Goal: Entertainment & Leisure: Browse casually

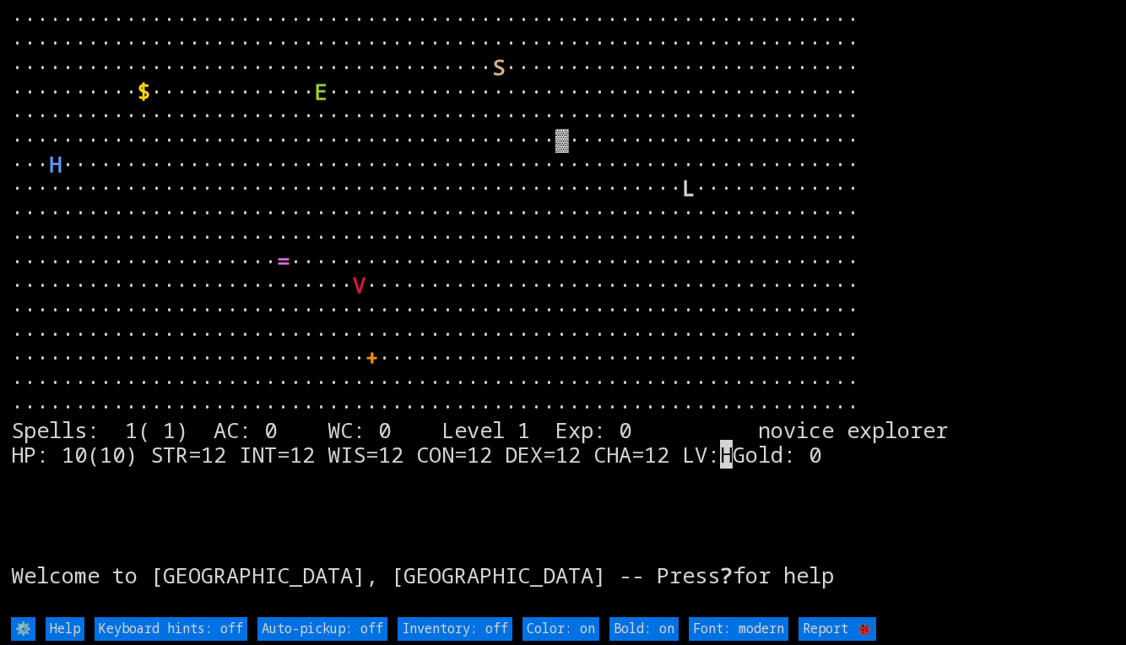
type off "Auto-pickup: on"
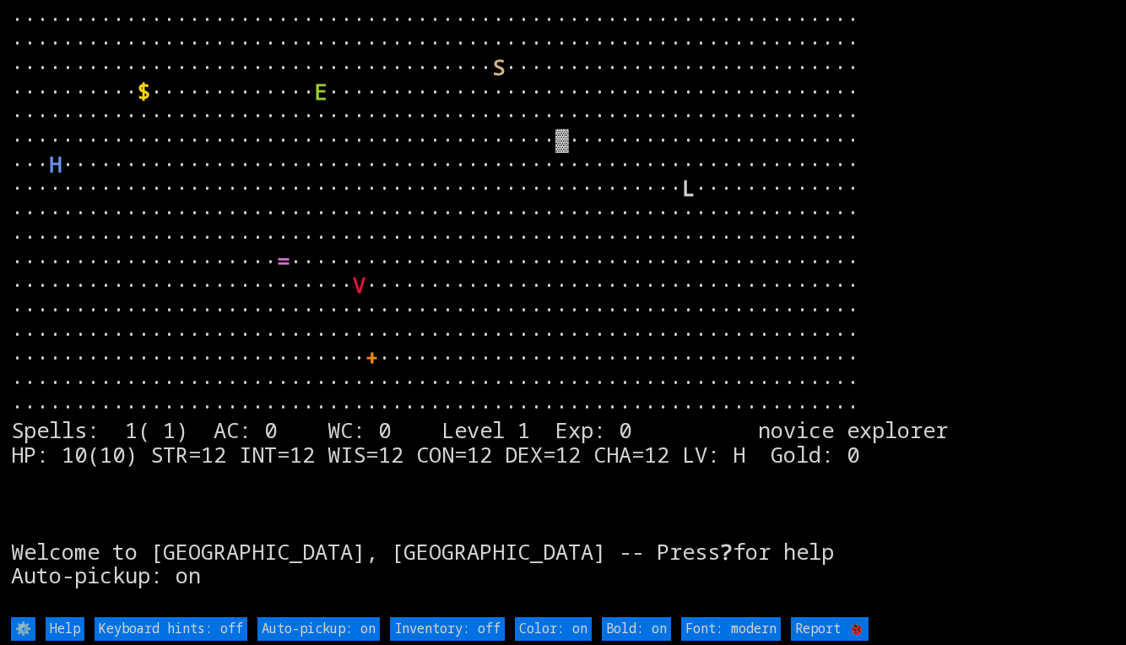
type off "Inventory: on"
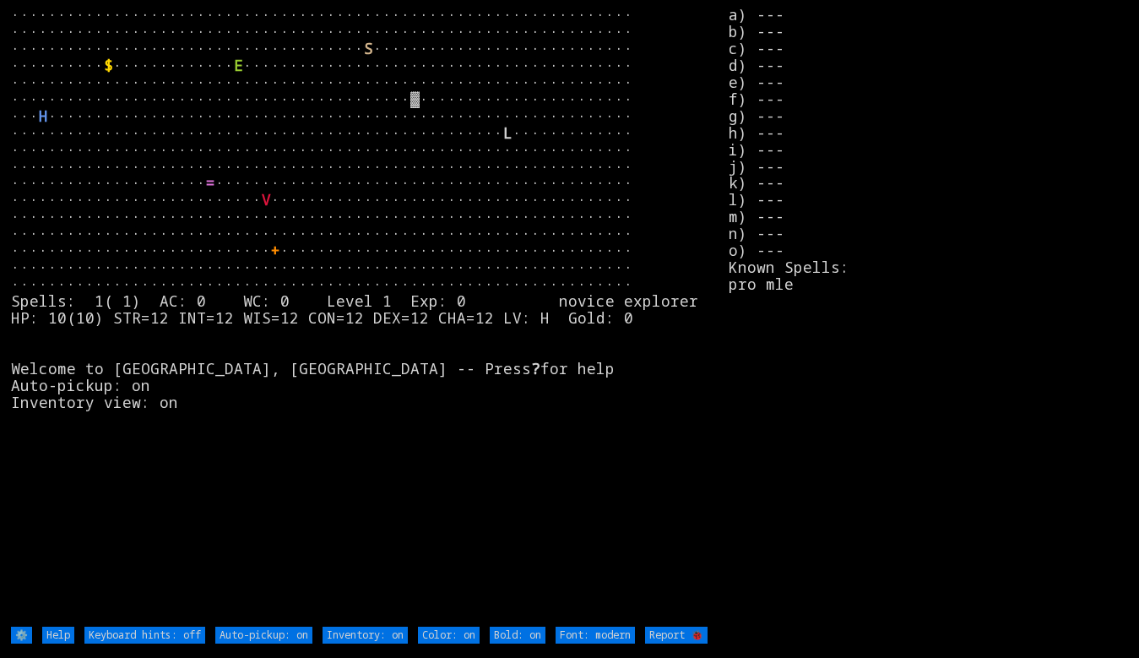
type off "Inventory: off"
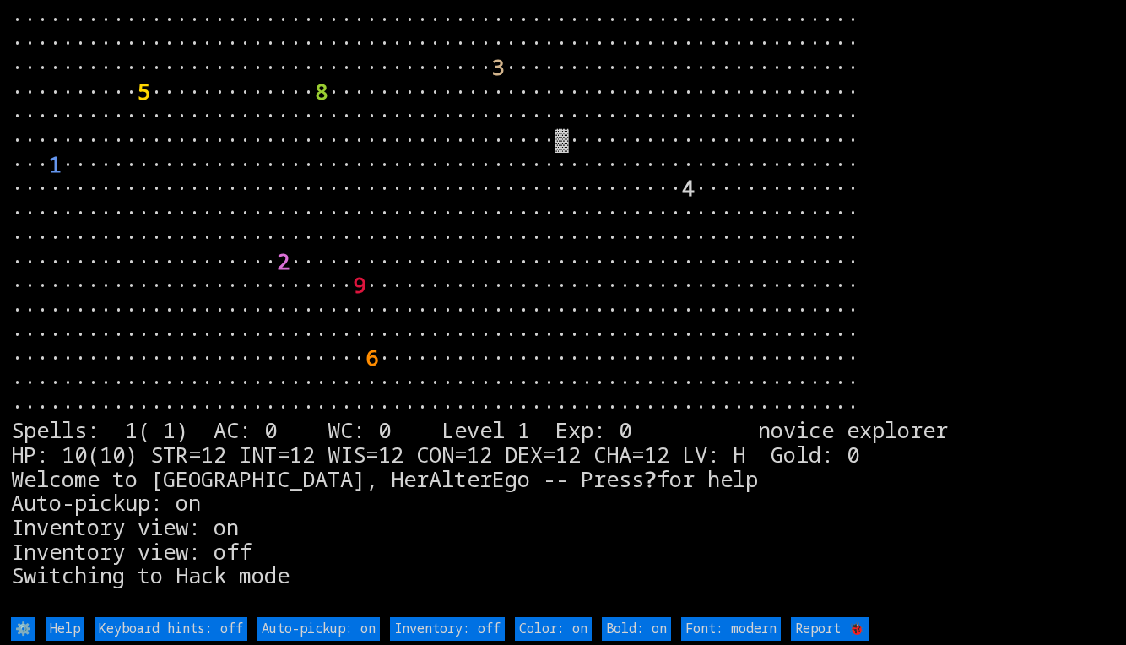
type modern "Font: Amiga 1200"
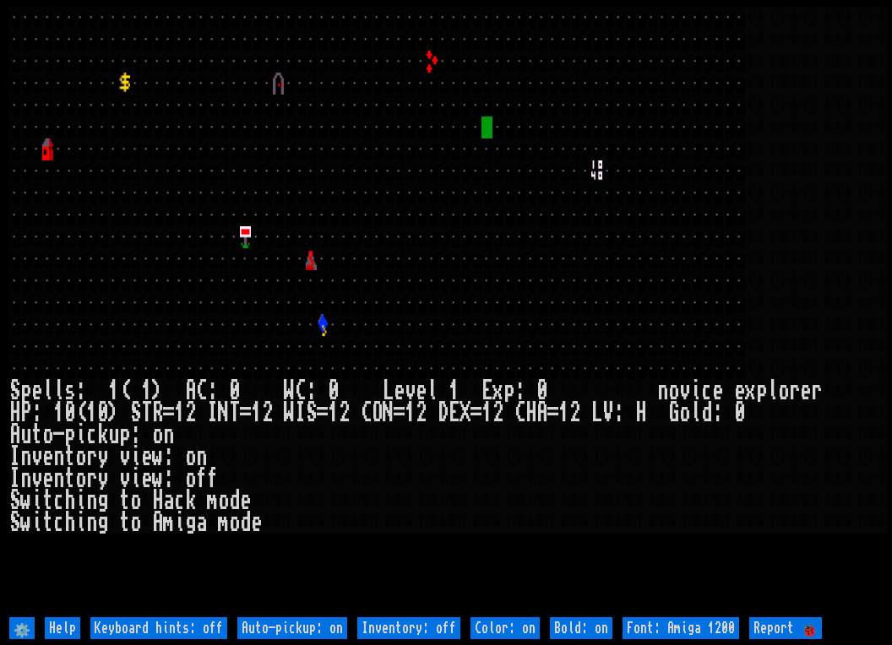
scroll to position [0, 3]
click at [492, 238] on div at bounding box center [497, 237] width 11 height 22
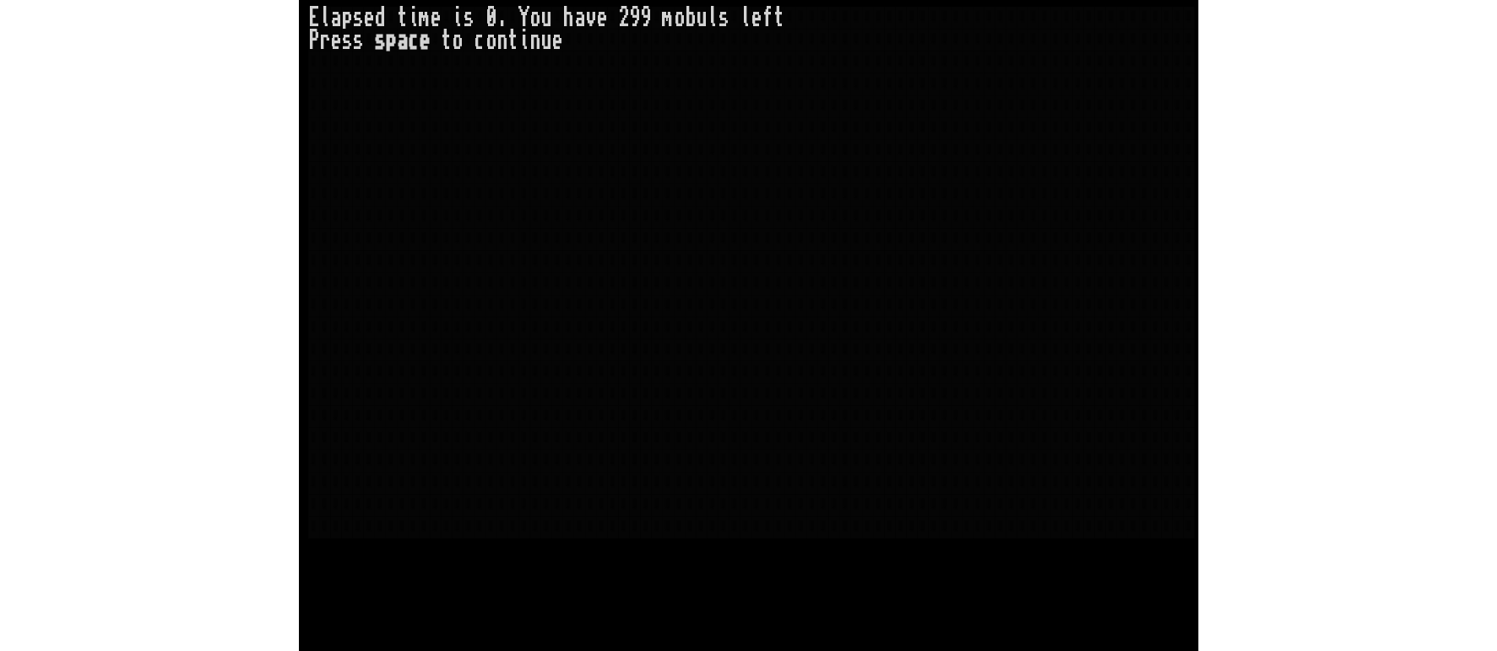
scroll to position [0, 0]
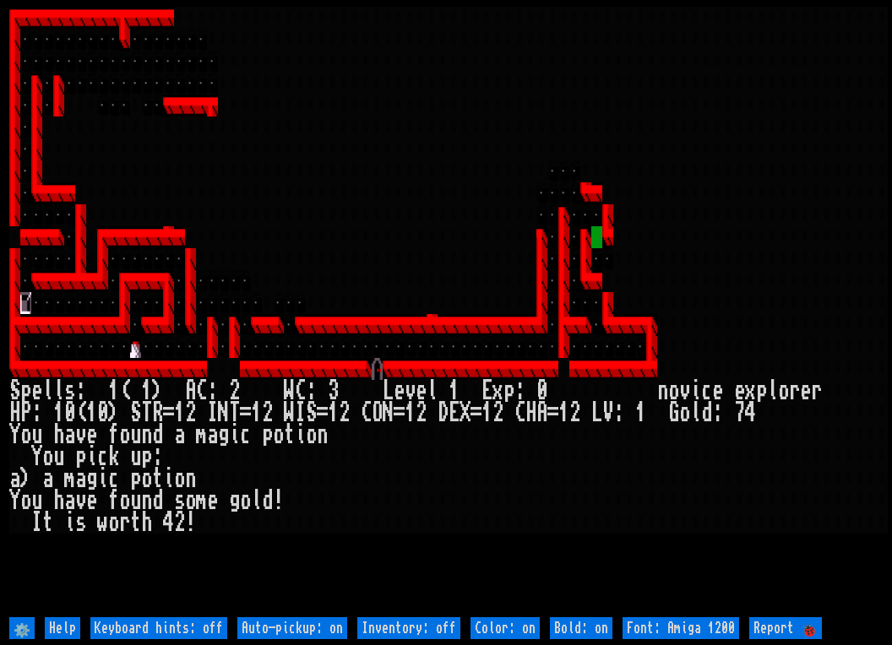
type off "Inventory: on"
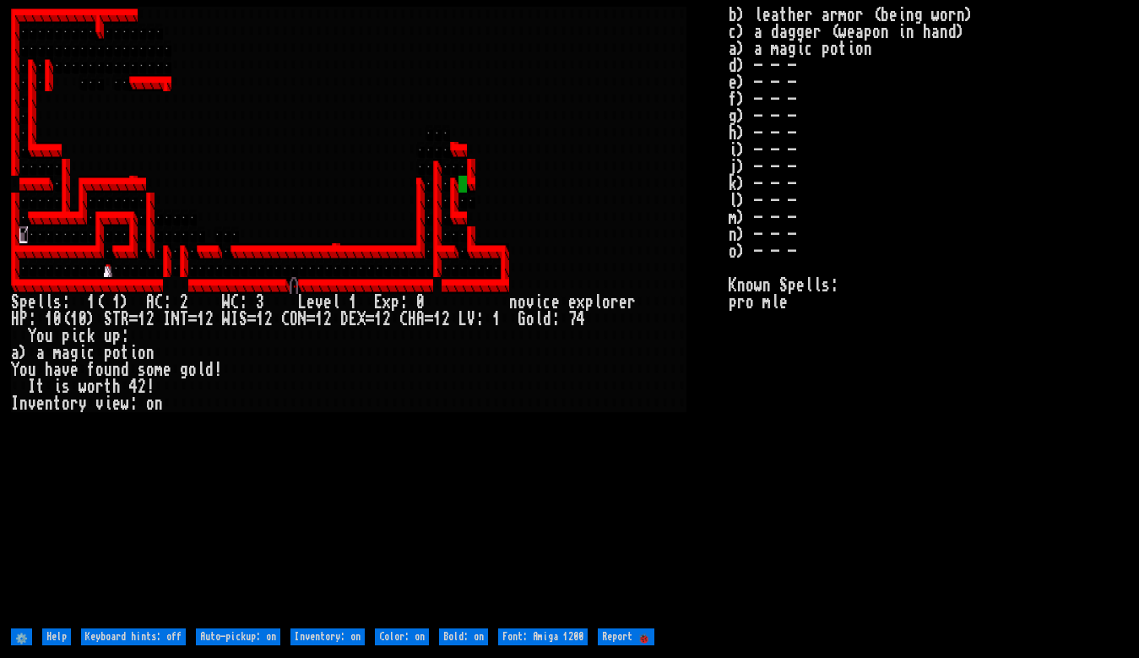
click at [806, 374] on stats "b) leather armor (being worn) c) a dagger (weapon in hand) a) a magic potion d)…" at bounding box center [928, 316] width 399 height 618
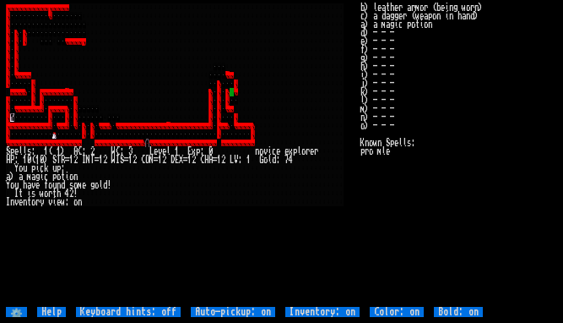
drag, startPoint x: 1133, startPoint y: 241, endPoint x: 493, endPoint y: 175, distance: 643.4
click at [493, 175] on stats "b) leather armor (being worn) c) a dagger (weapon in hand) a) a magic potion d)…" at bounding box center [459, 154] width 197 height 303
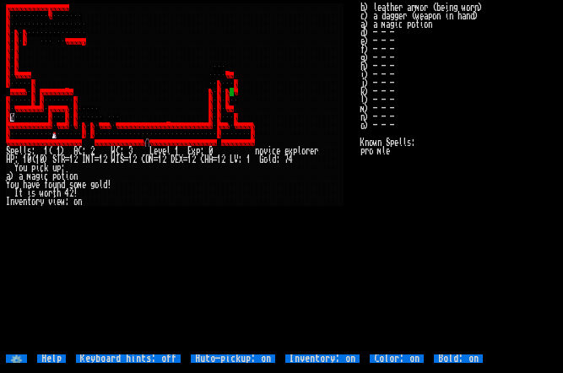
click at [543, 151] on stats "b) leather armor (being worn) c) a dagger (weapon in hand) a) a magic potion d)…" at bounding box center [459, 178] width 197 height 350
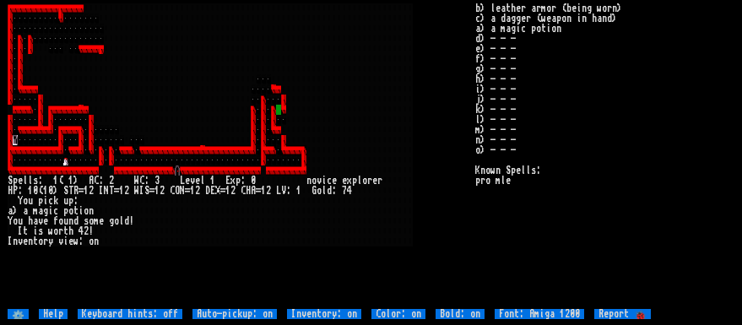
click at [611, 233] on stats "b) leather armor (being worn) c) a dagger (weapon in hand) a) a magic potion d)…" at bounding box center [605, 156] width 260 height 306
drag, startPoint x: 524, startPoint y: 3, endPoint x: 263, endPoint y: 43, distance: 264.9
click at [263, 44] on div at bounding box center [263, 49] width 5 height 10
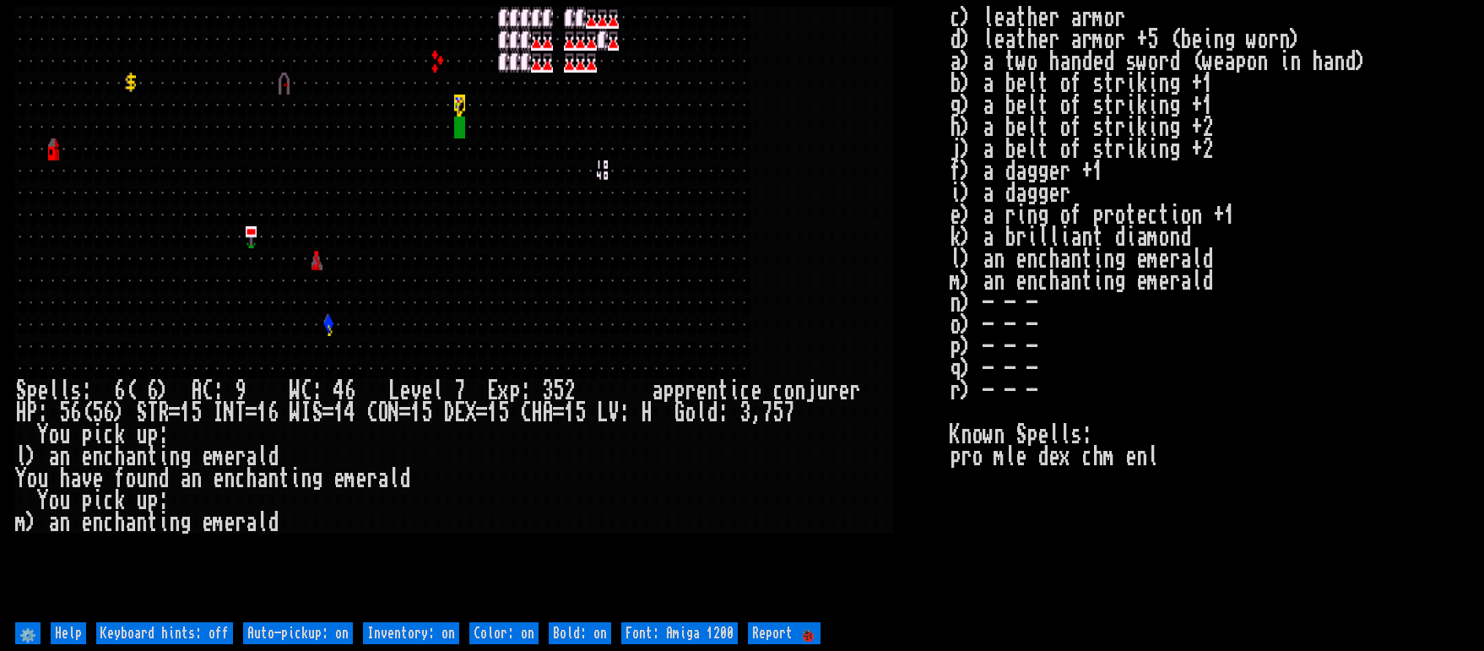
type off "Auto-pickup: off"
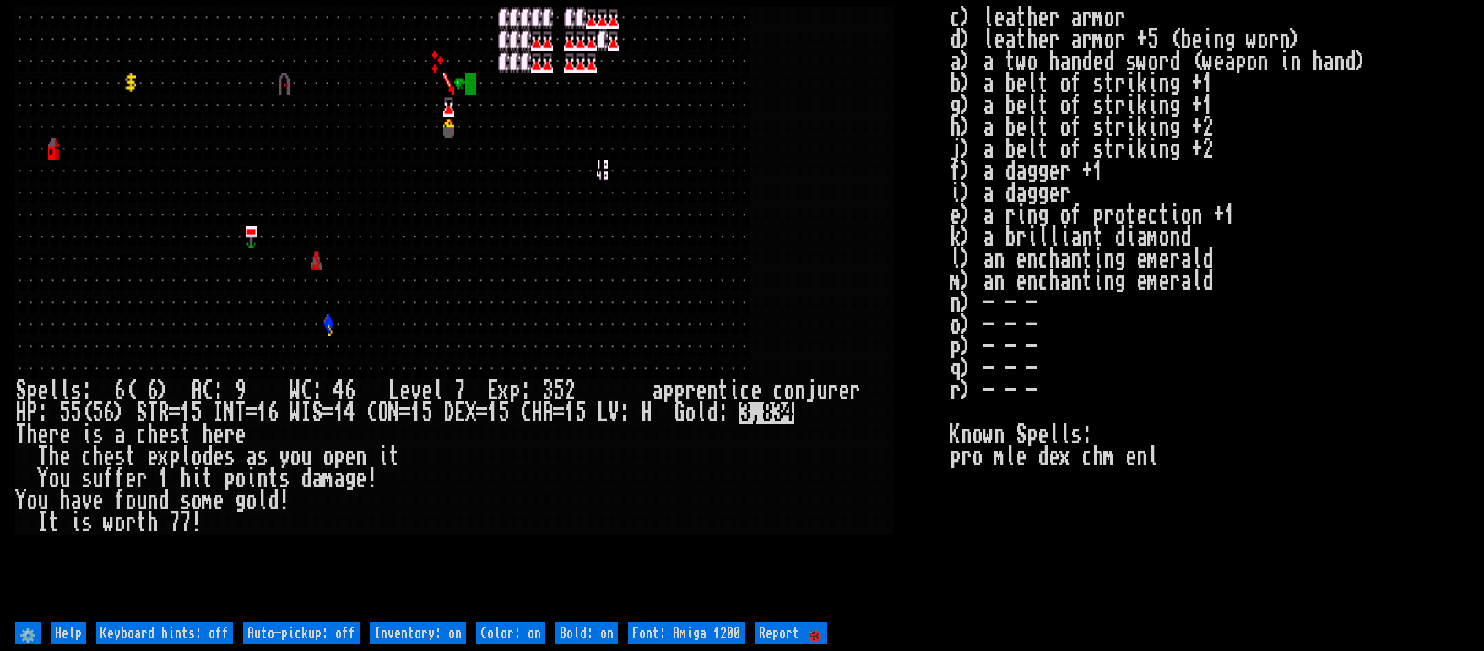
type off "Auto-pickup: on"
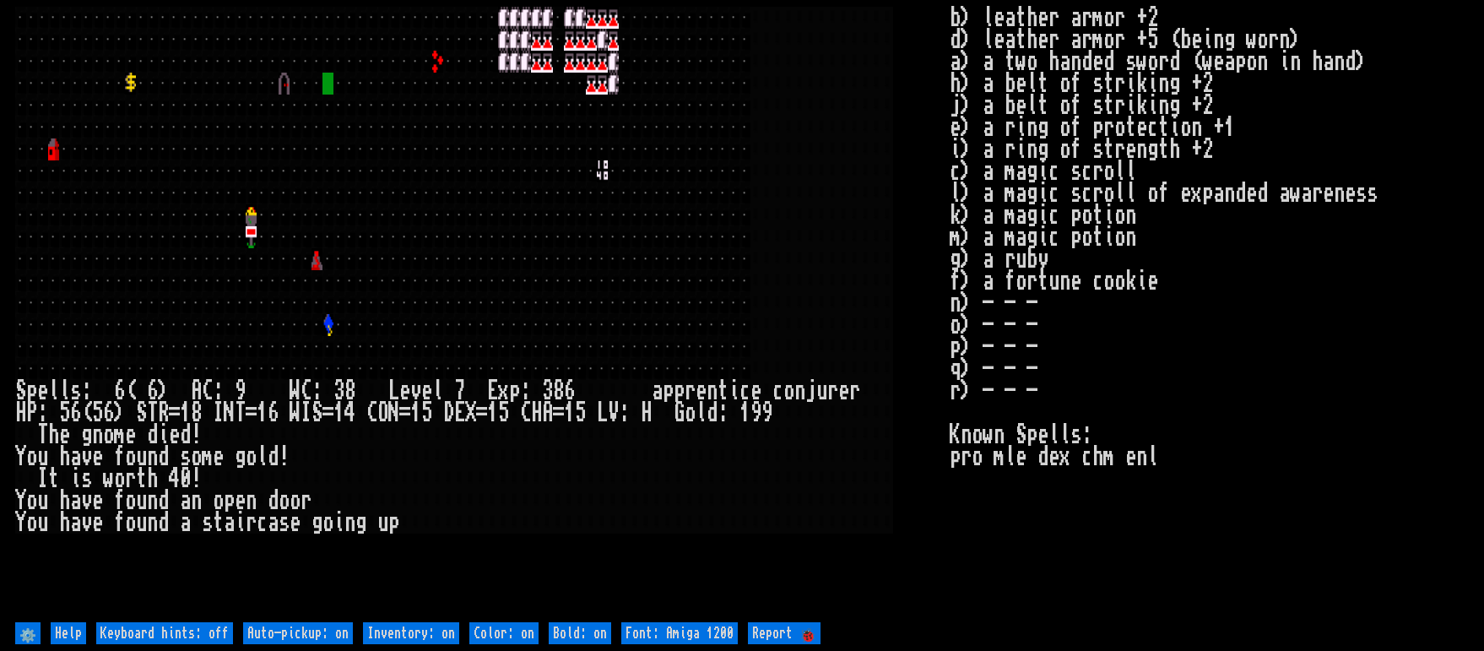
type off "Auto-pickup: off"
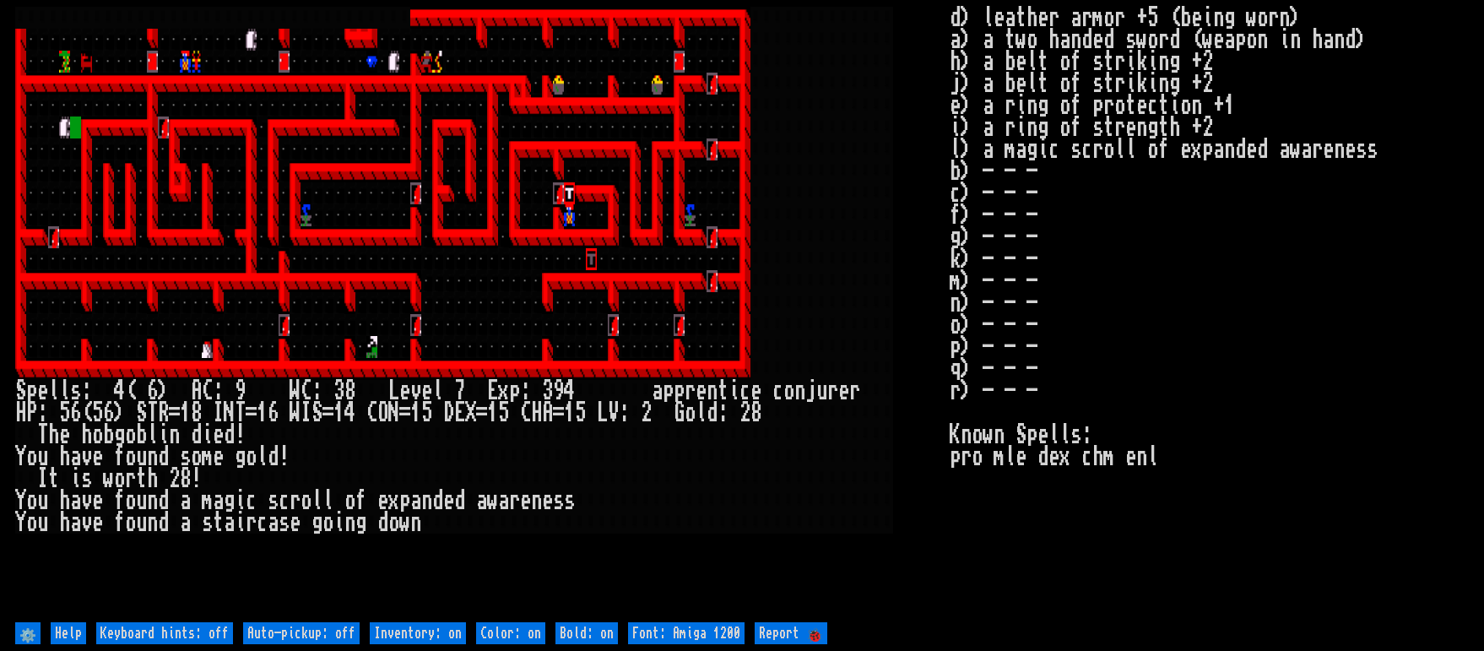
type off "Auto-pickup: on"
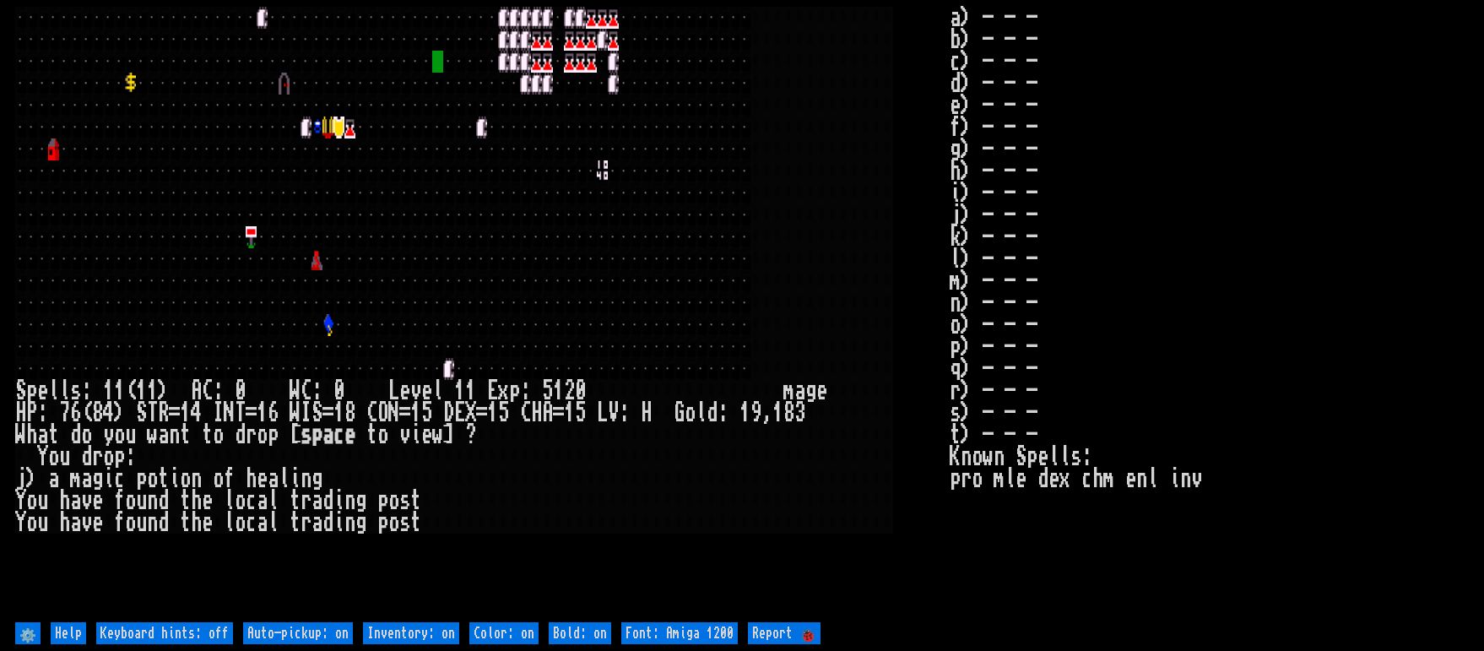
type off "Auto-pickup: off"
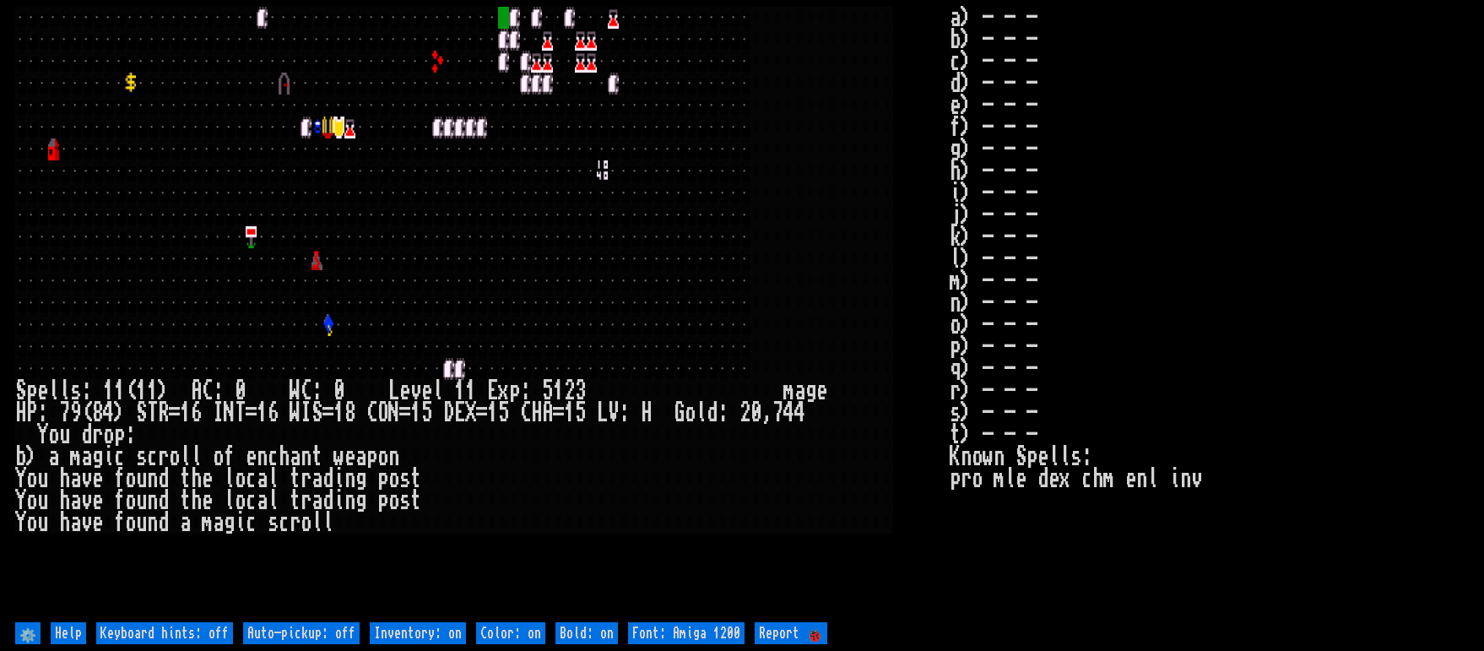
type off "Auto-pickup: on"
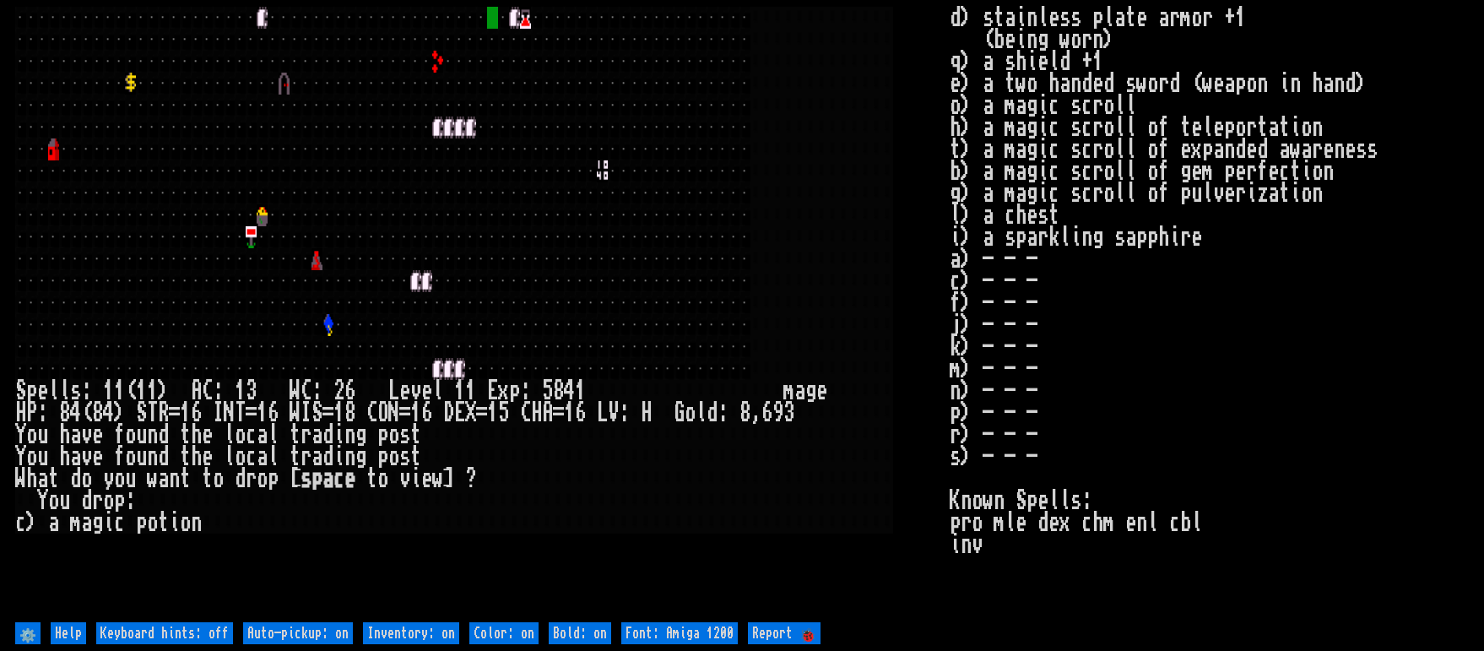
type off "Auto-pickup: off"
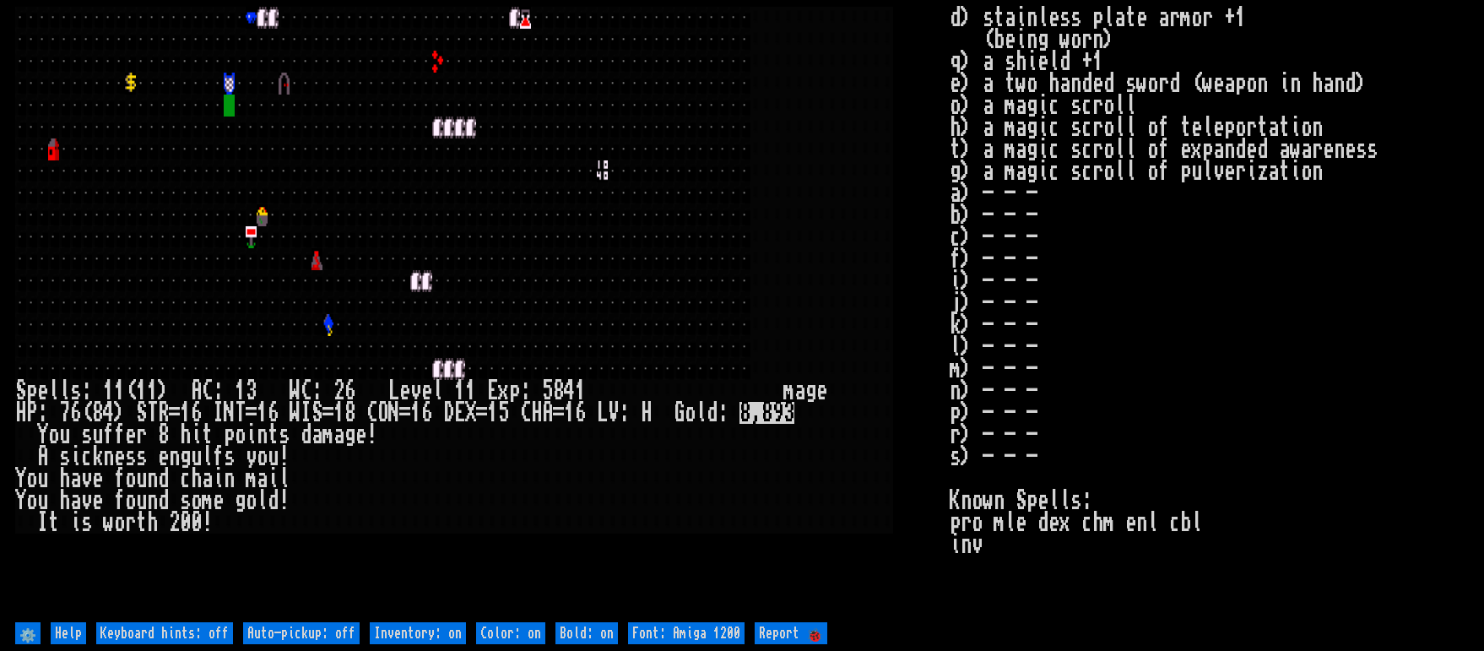
type off "Auto-pickup: on"
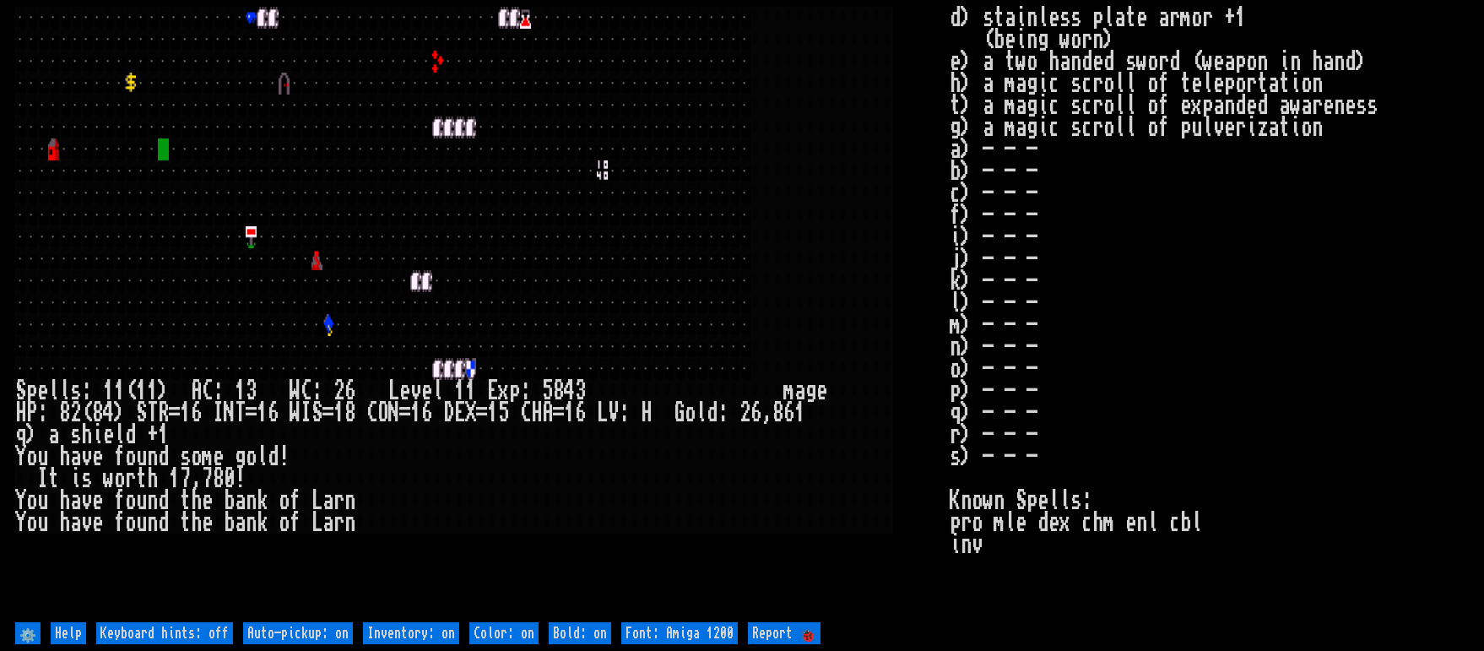
click at [291, 139] on div at bounding box center [295, 149] width 11 height 22
